Goal: Task Accomplishment & Management: Use online tool/utility

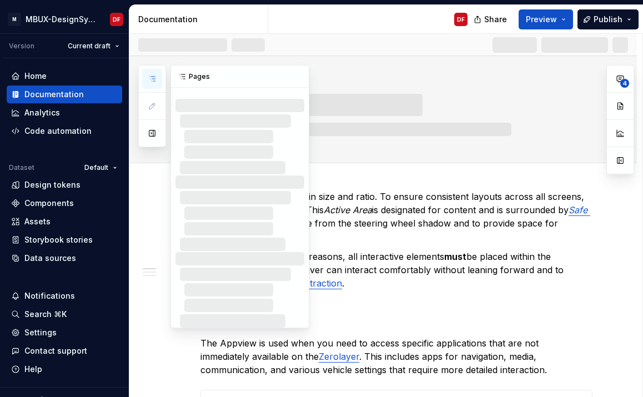
click at [153, 76] on icon "button" at bounding box center [152, 78] width 9 height 9
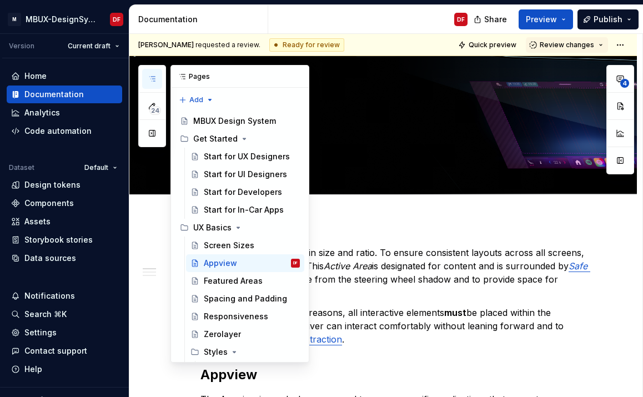
click at [153, 79] on icon "button" at bounding box center [152, 79] width 6 height 4
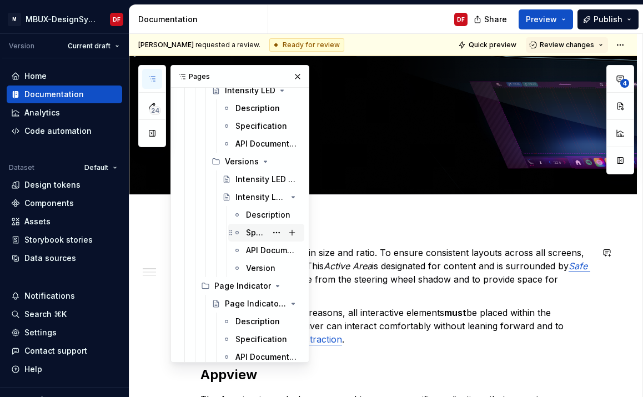
scroll to position [3975, 0]
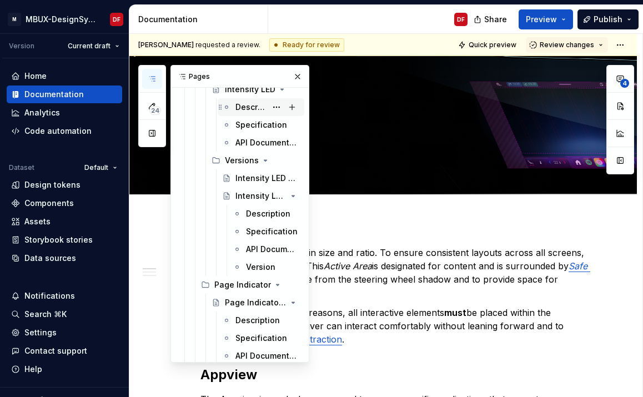
click at [244, 106] on div "Description" at bounding box center [250, 107] width 31 height 11
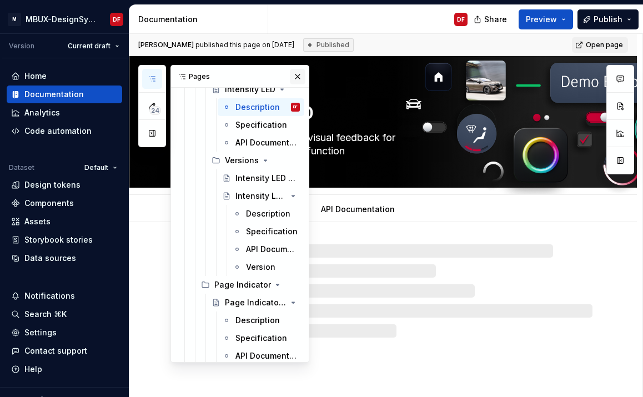
click at [297, 73] on button "button" at bounding box center [298, 77] width 16 height 16
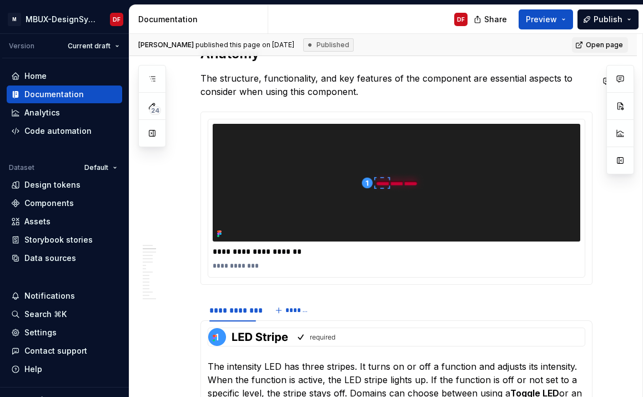
scroll to position [926, 0]
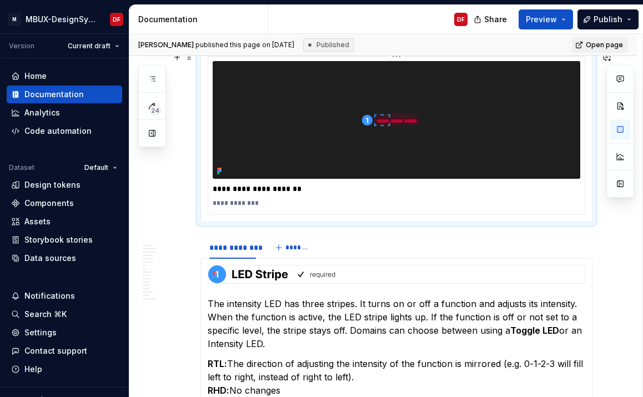
click at [461, 158] on img at bounding box center [396, 120] width 367 height 118
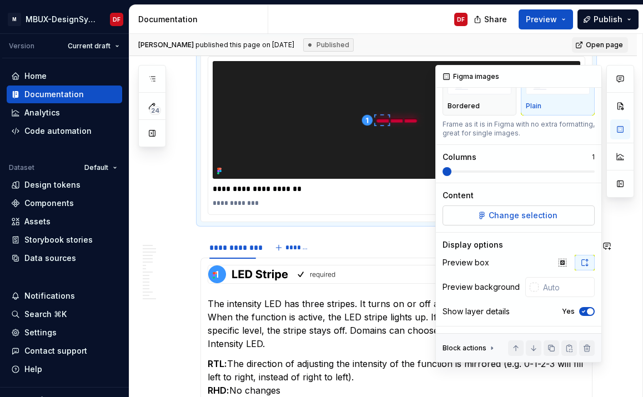
scroll to position [63, 0]
click at [527, 218] on span "Change selection" at bounding box center [522, 215] width 69 height 11
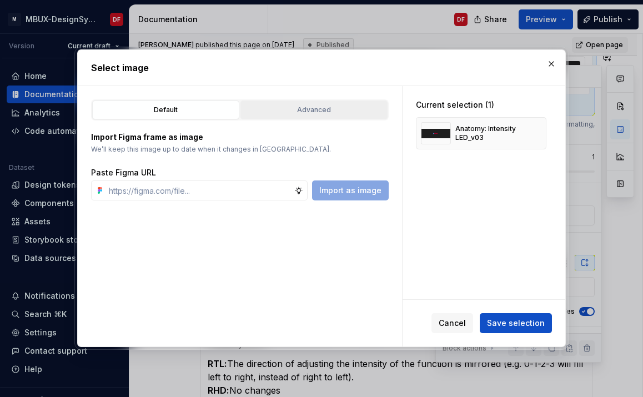
click at [331, 109] on div "Advanced" at bounding box center [313, 109] width 139 height 11
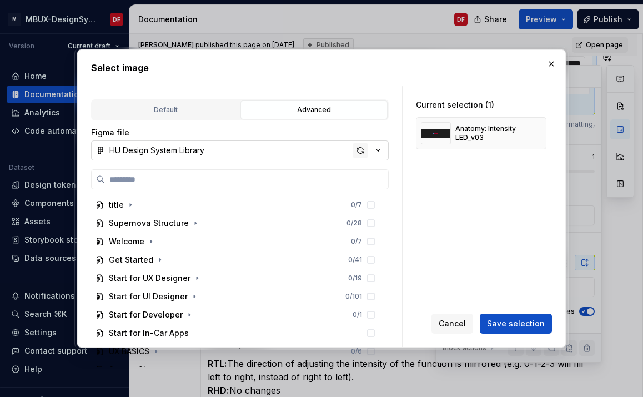
click at [360, 152] on div "button" at bounding box center [360, 151] width 16 height 16
click at [549, 65] on button "button" at bounding box center [551, 64] width 16 height 16
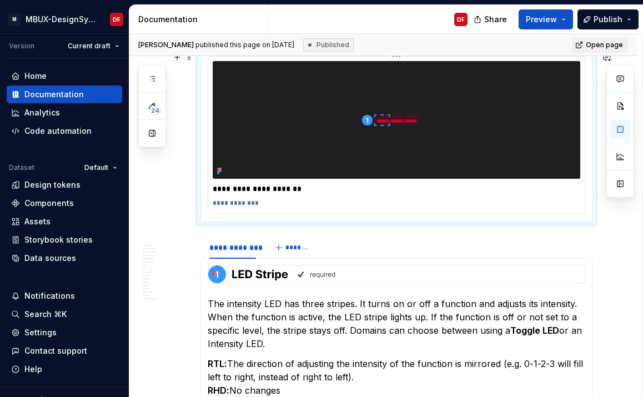
click at [523, 133] on img at bounding box center [396, 120] width 367 height 118
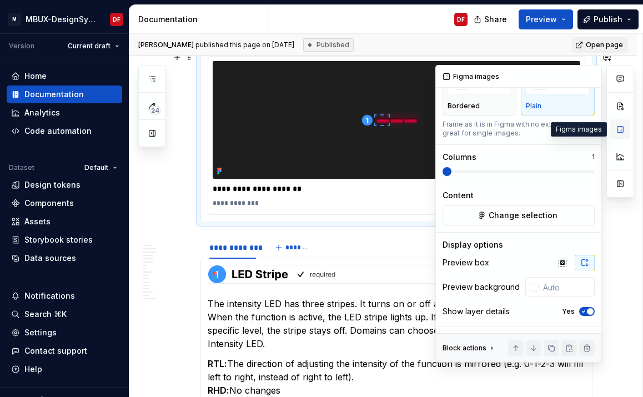
scroll to position [0, 0]
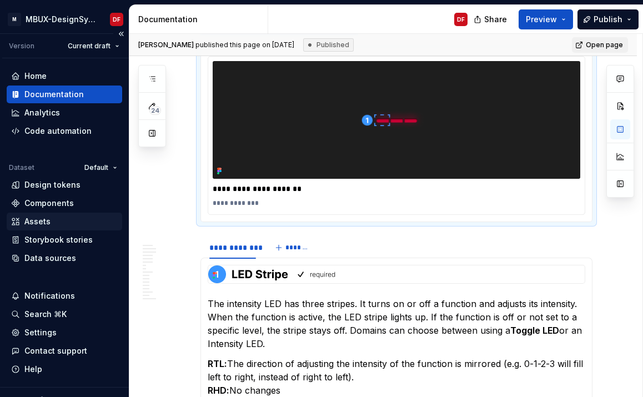
click at [67, 221] on div "Assets" at bounding box center [64, 221] width 107 height 11
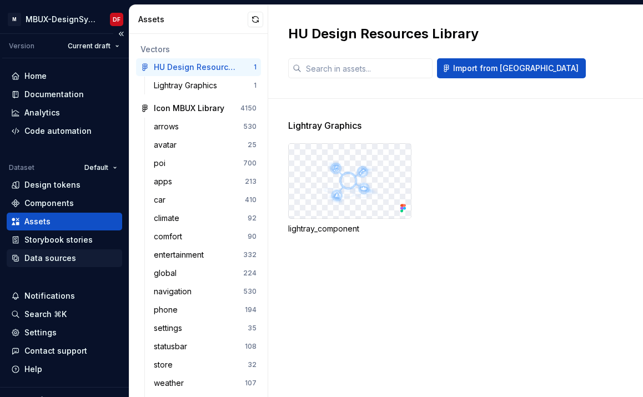
click at [70, 256] on div "Data sources" at bounding box center [50, 258] width 52 height 11
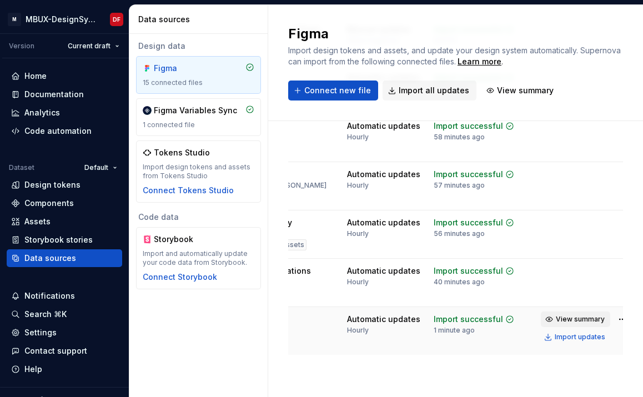
scroll to position [0, 178]
click at [563, 337] on div "Import updates" at bounding box center [580, 336] width 51 height 9
click at [76, 97] on div "Documentation" at bounding box center [53, 94] width 59 height 11
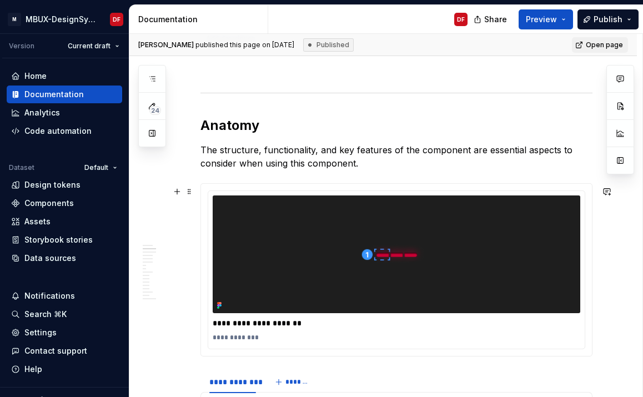
scroll to position [830, 0]
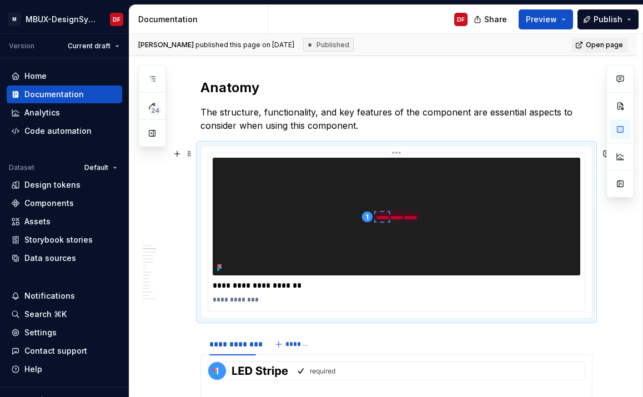
click at [471, 219] on img at bounding box center [396, 217] width 367 height 118
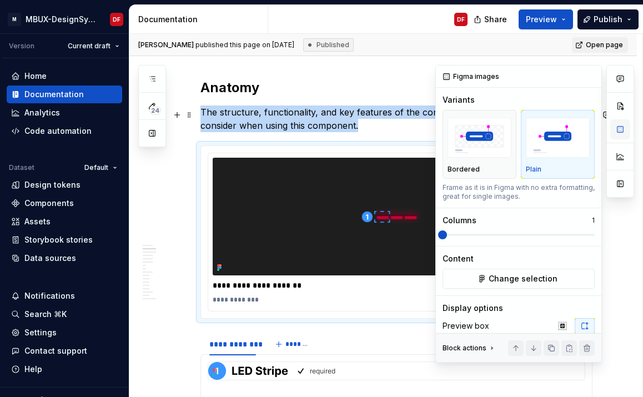
click at [620, 130] on button "button" at bounding box center [620, 129] width 20 height 20
click at [541, 273] on button "Change selection" at bounding box center [518, 279] width 152 height 20
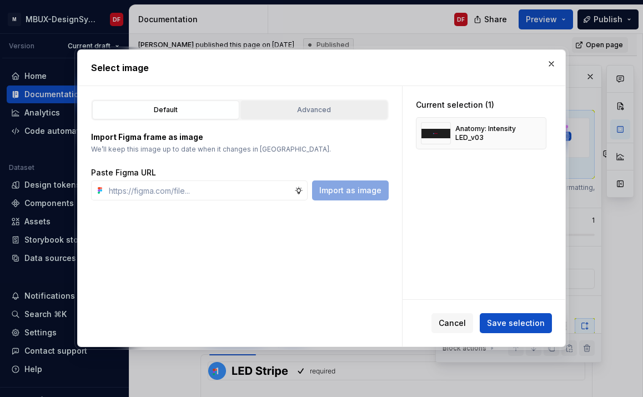
click at [336, 111] on div "Advanced" at bounding box center [313, 109] width 139 height 11
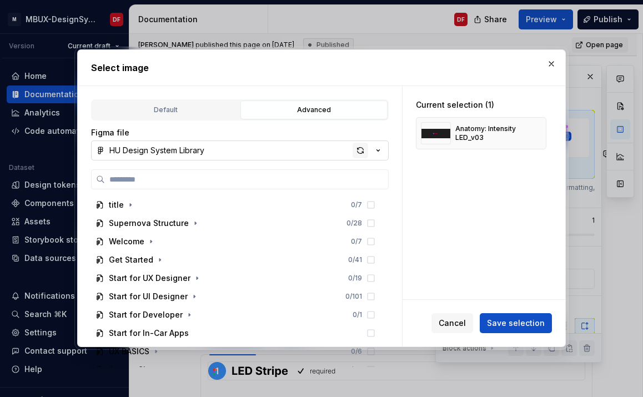
click at [359, 152] on div "button" at bounding box center [360, 151] width 16 height 16
click at [548, 63] on button "button" at bounding box center [551, 64] width 16 height 16
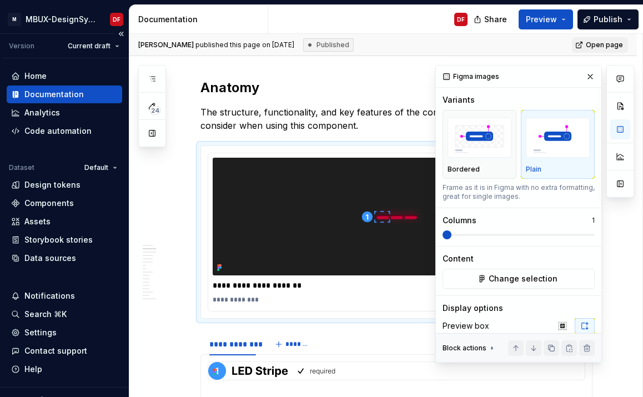
type textarea "*"
